Goal: Communication & Community: Answer question/provide support

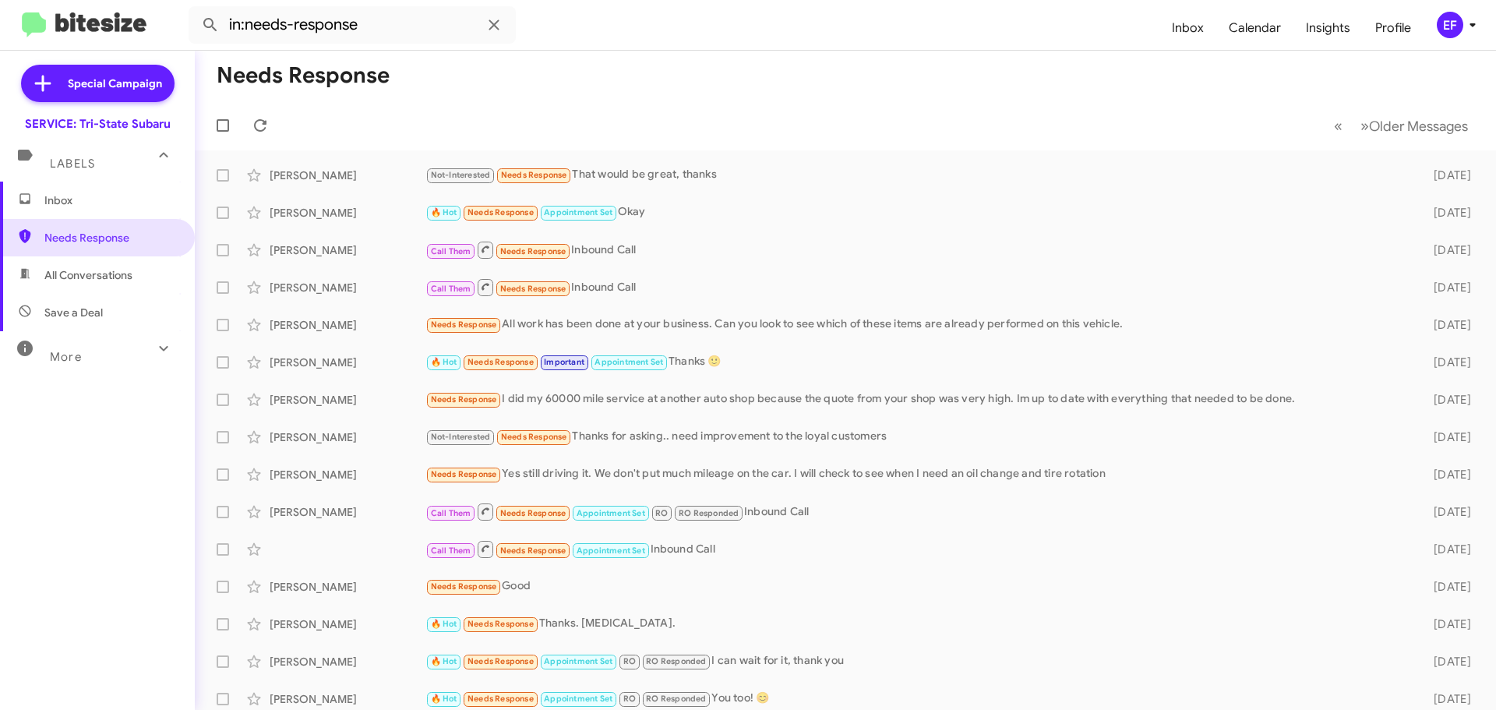
click at [73, 201] on span "Inbox" at bounding box center [110, 200] width 132 height 16
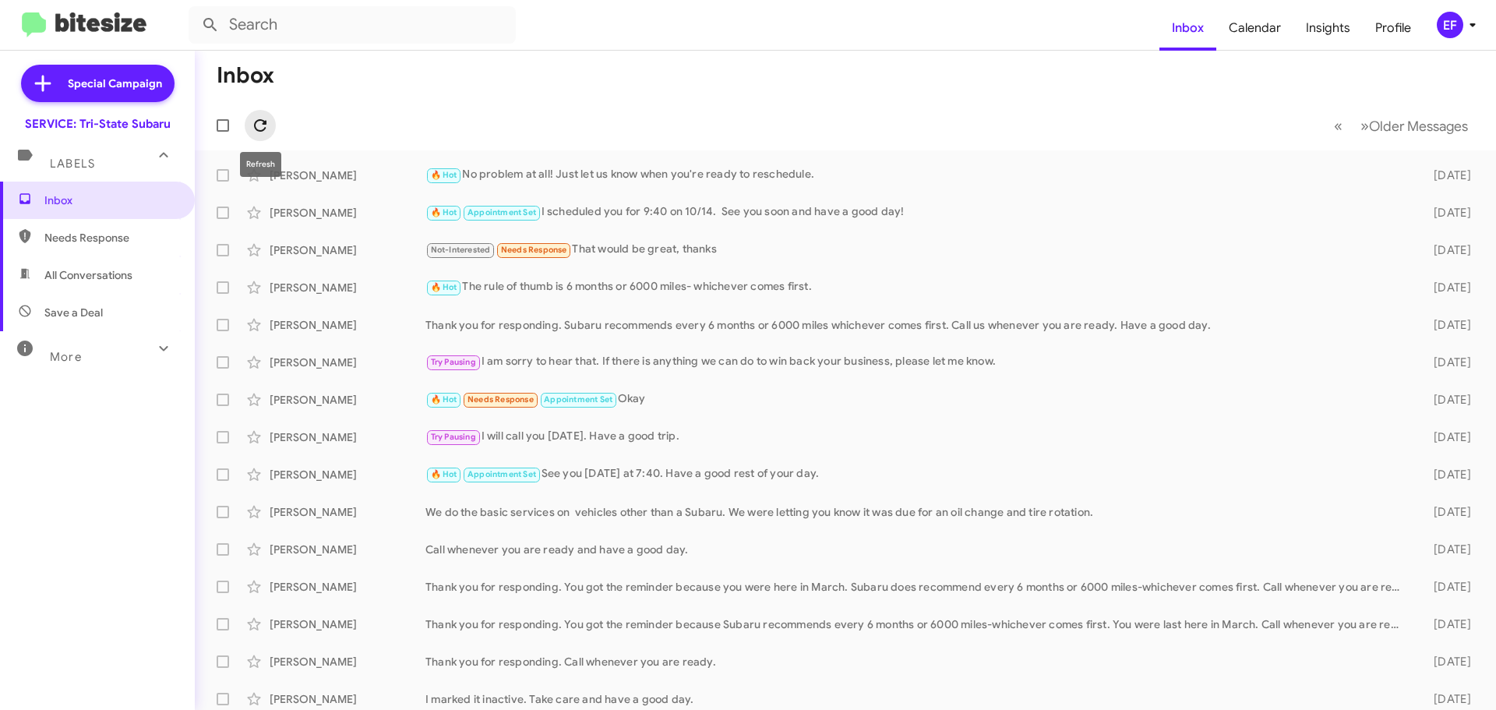
click at [259, 128] on icon at bounding box center [260, 125] width 19 height 19
click at [84, 312] on span "Save a Deal" at bounding box center [73, 313] width 58 height 16
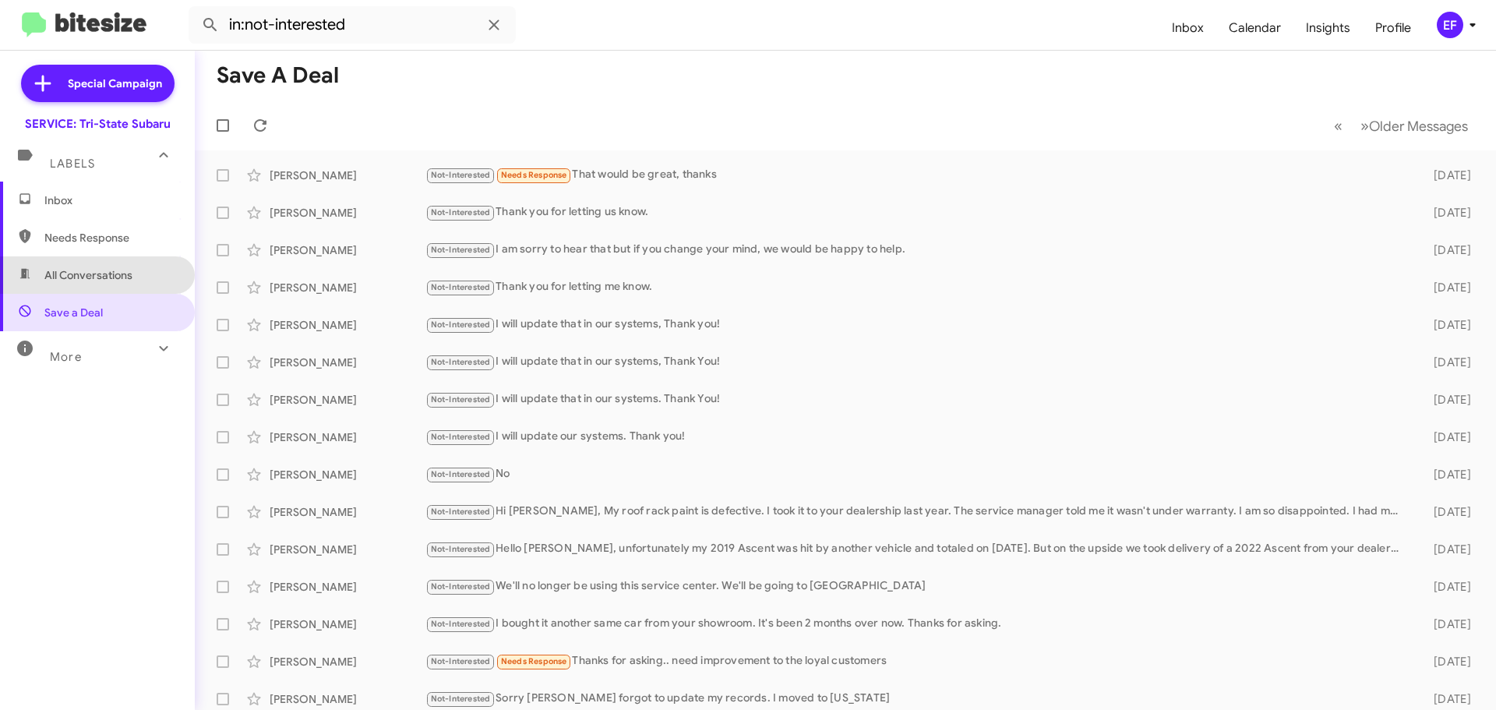
click at [97, 278] on span "All Conversations" at bounding box center [88, 275] width 88 height 16
type input "in:all-conversations"
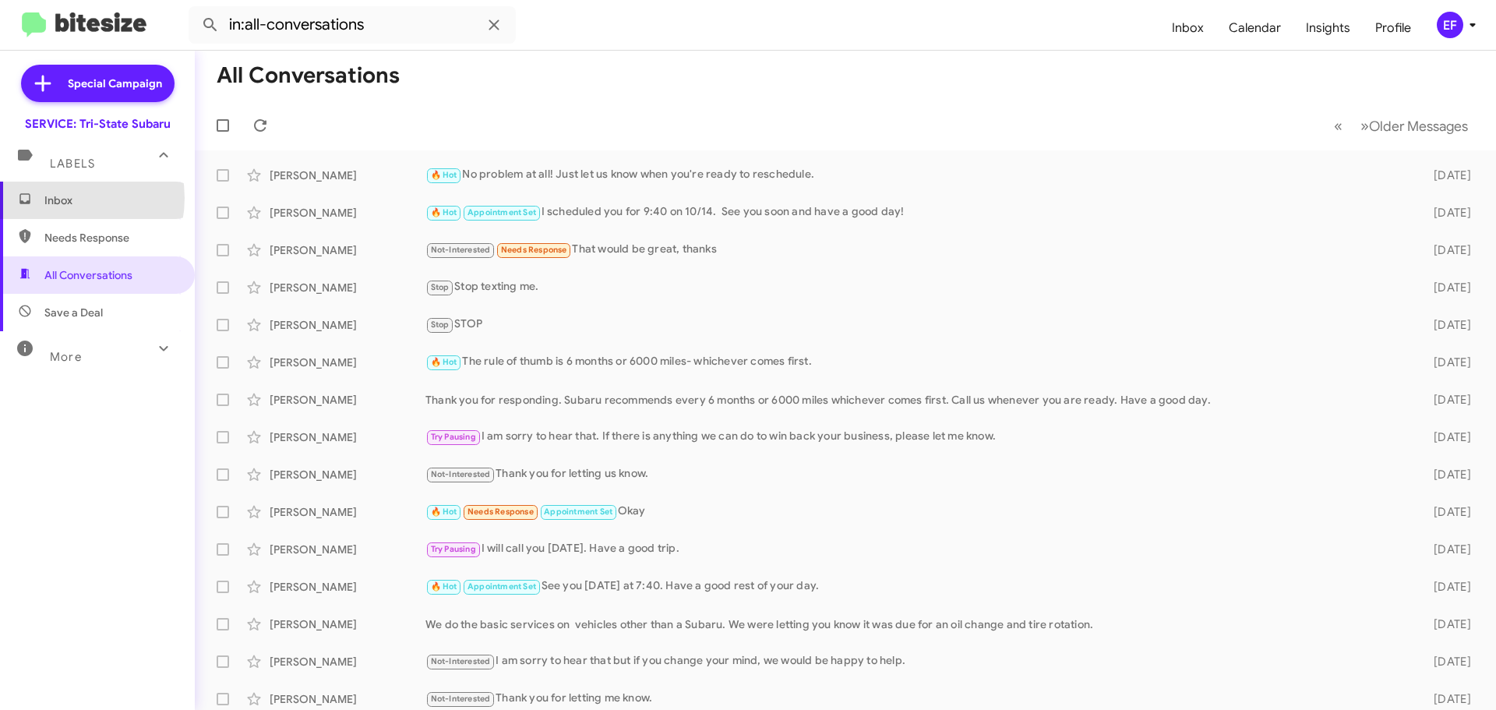
click at [58, 198] on span "Inbox" at bounding box center [110, 200] width 132 height 16
